Goal: Task Accomplishment & Management: Use online tool/utility

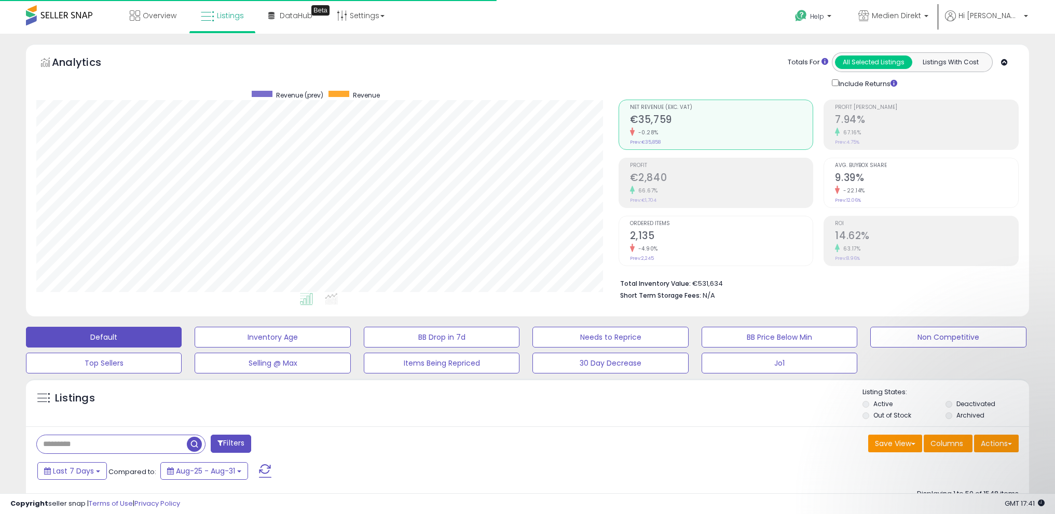
select select "**"
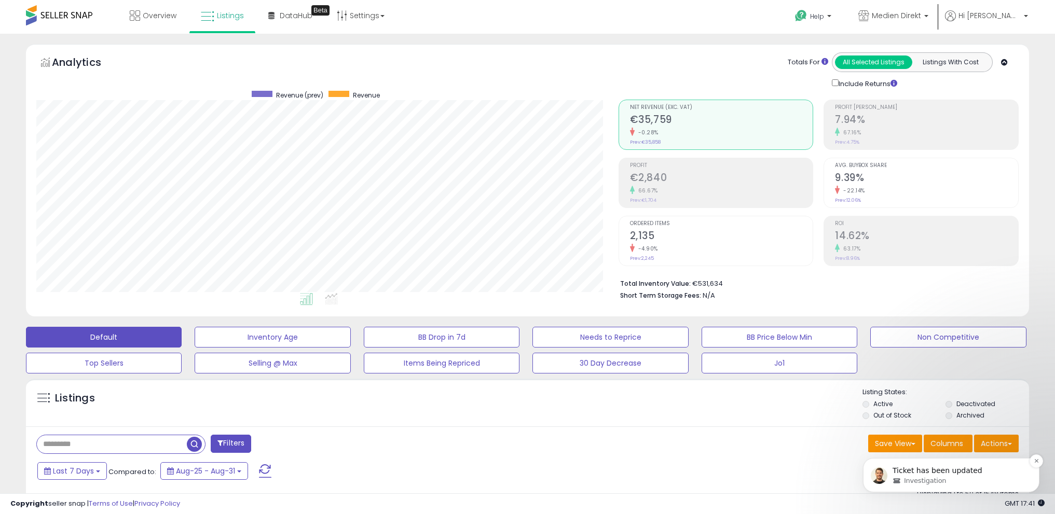
click at [937, 474] on p "Ticket has been updated" at bounding box center [959, 471] width 134 height 10
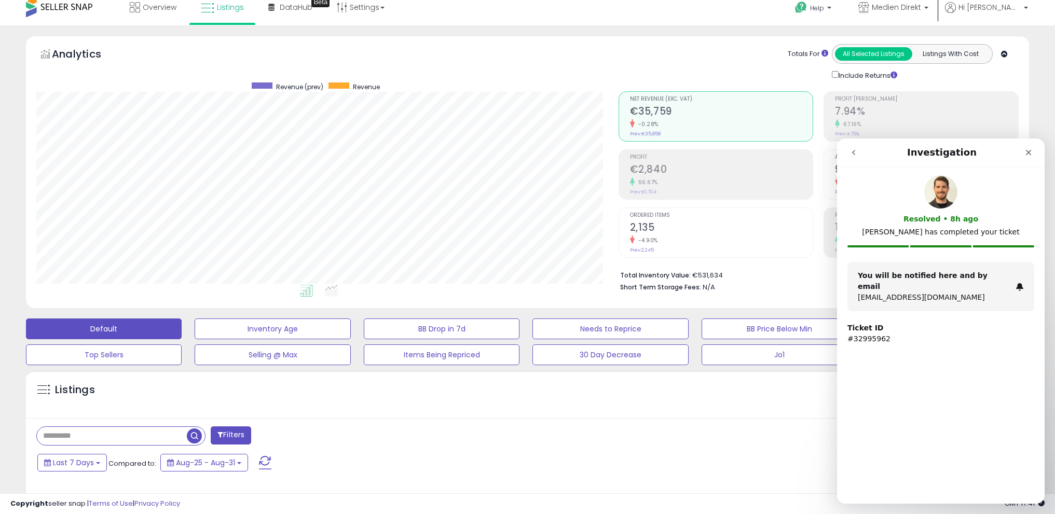
scroll to position [9, 0]
click at [1030, 152] on icon "Close" at bounding box center [1028, 152] width 8 height 8
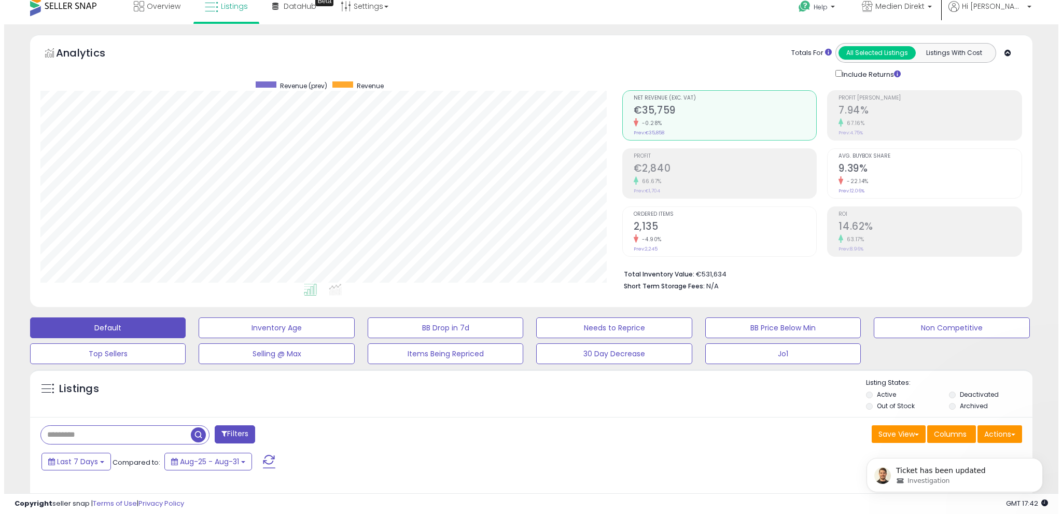
scroll to position [0, 0]
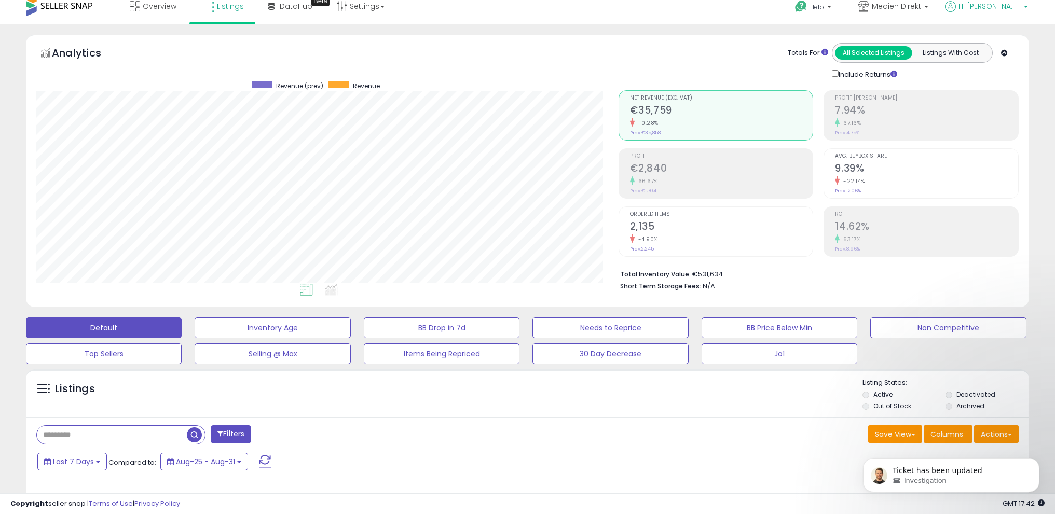
click at [1009, 9] on span "Hi [PERSON_NAME]" at bounding box center [989, 6] width 62 height 10
click at [1000, 429] on div "Ticket has been updated Investigation" at bounding box center [950, 428] width 191 height 130
click at [998, 452] on div "Ticket has been updated Investigation" at bounding box center [950, 428] width 191 height 130
click at [1037, 463] on icon "Dismiss notification" at bounding box center [1036, 461] width 4 height 4
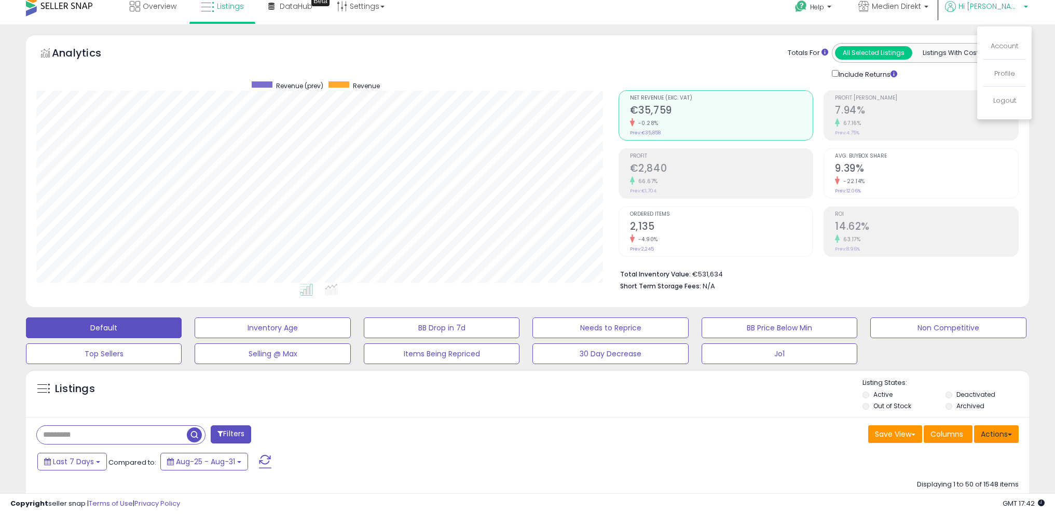
click at [1006, 438] on button "Actions" at bounding box center [996, 434] width 45 height 18
click at [977, 455] on link "Import" at bounding box center [954, 456] width 114 height 16
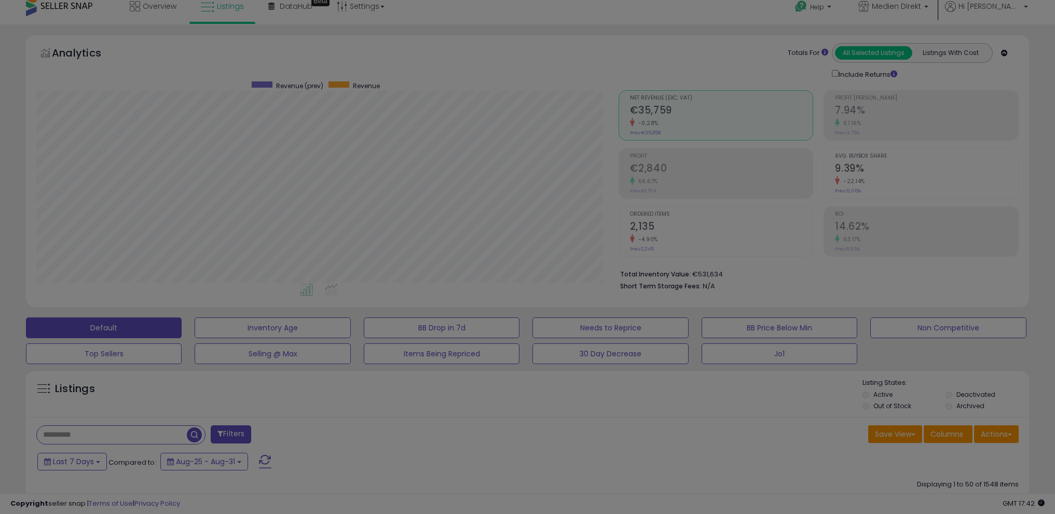
scroll to position [213, 586]
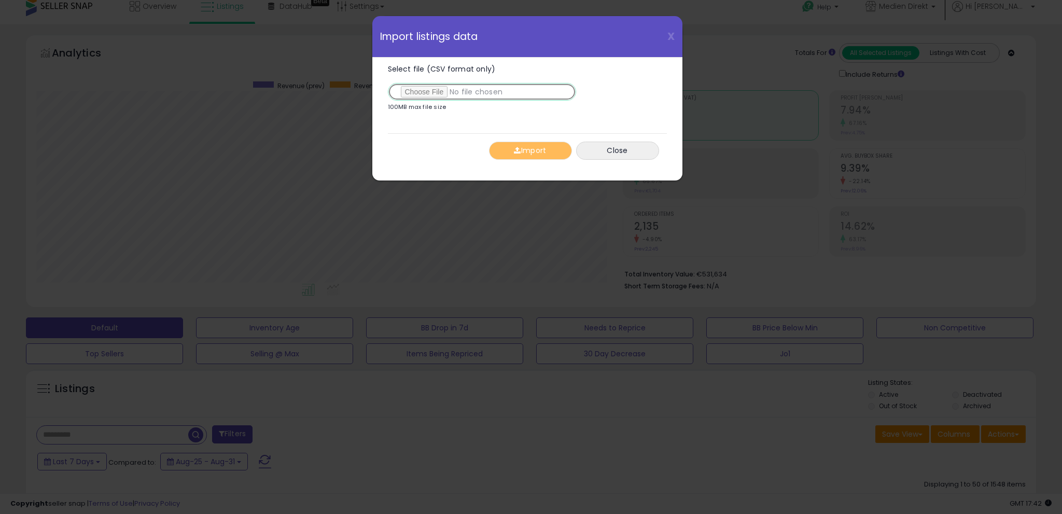
click at [445, 98] on input "Select file (CSV format only)" at bounding box center [482, 92] width 188 height 18
type input "**********"
click at [528, 147] on button "Import" at bounding box center [530, 151] width 83 height 18
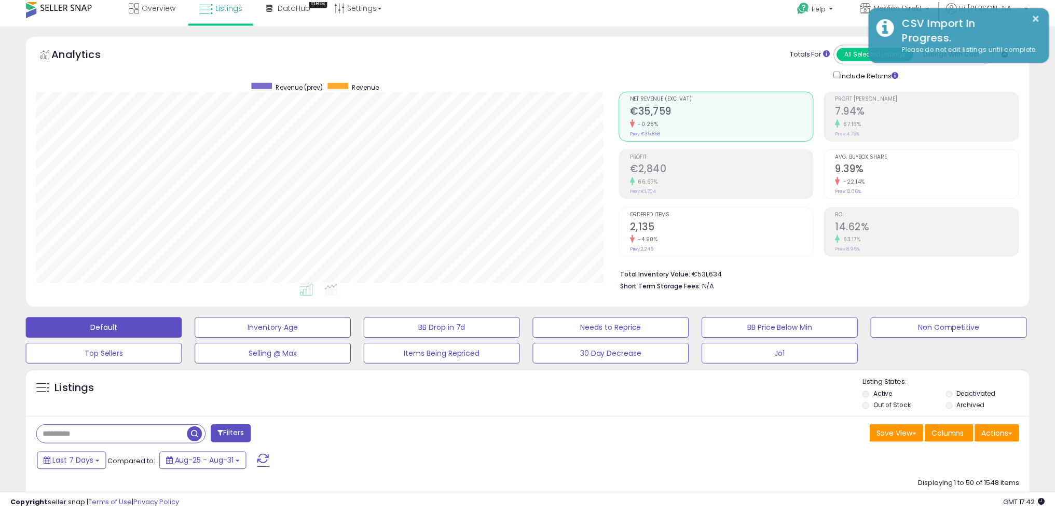
scroll to position [518513, 518144]
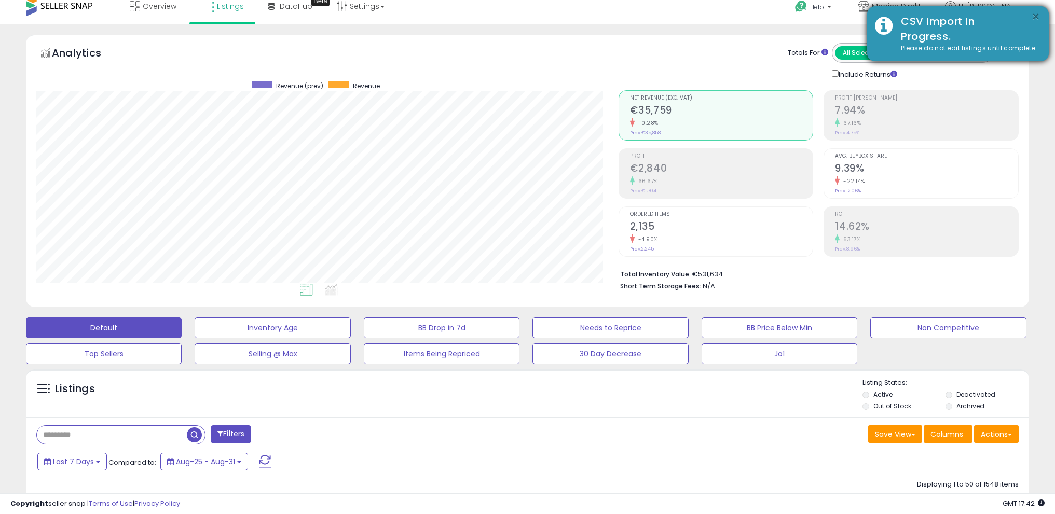
click at [1033, 16] on button "×" at bounding box center [1035, 16] width 8 height 13
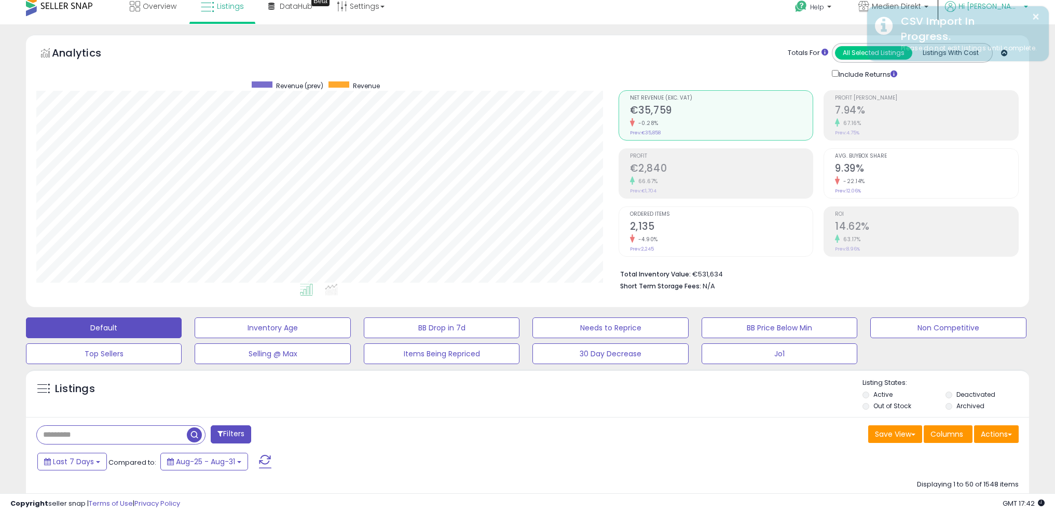
click at [1009, 6] on span "Hi [PERSON_NAME]" at bounding box center [989, 6] width 62 height 10
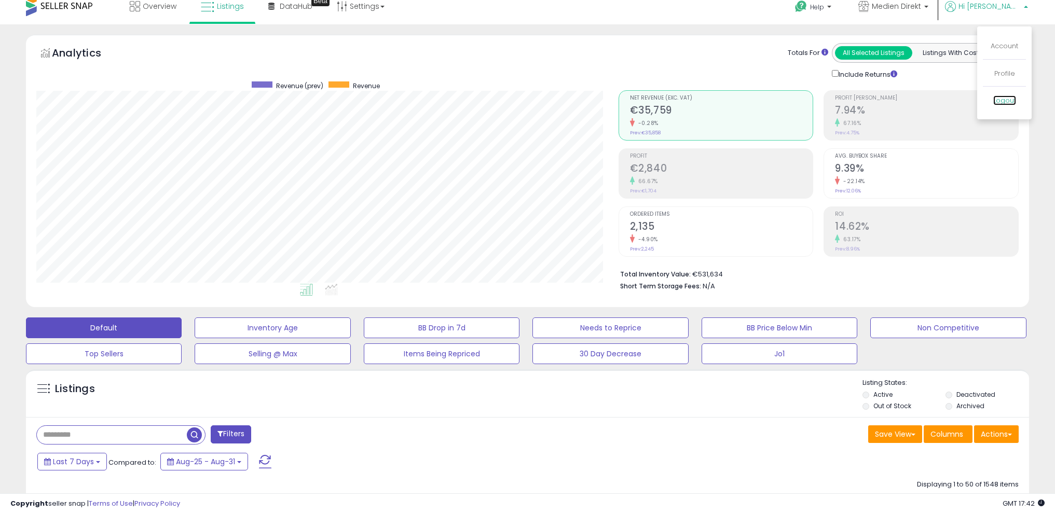
click at [1004, 100] on link "Logout" at bounding box center [1004, 100] width 23 height 10
